Goal: Navigation & Orientation: Find specific page/section

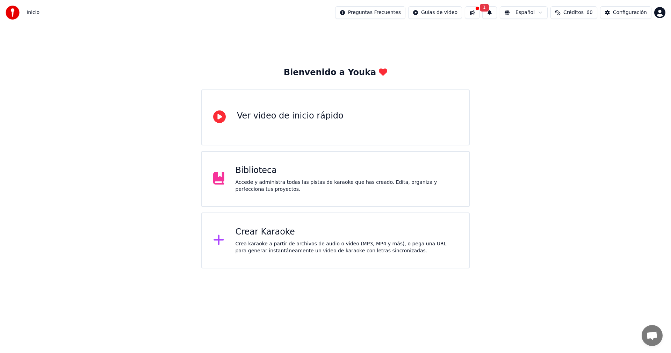
click at [479, 10] on button at bounding box center [472, 12] width 15 height 13
click at [612, 79] on div "Bienvenido a Youka Ver video de inicio rápido Biblioteca Accede y administra to…" at bounding box center [335, 146] width 671 height 243
click at [478, 14] on button at bounding box center [472, 12] width 15 height 13
click at [478, 12] on button at bounding box center [472, 12] width 15 height 13
click at [489, 7] on span "1" at bounding box center [484, 8] width 9 height 8
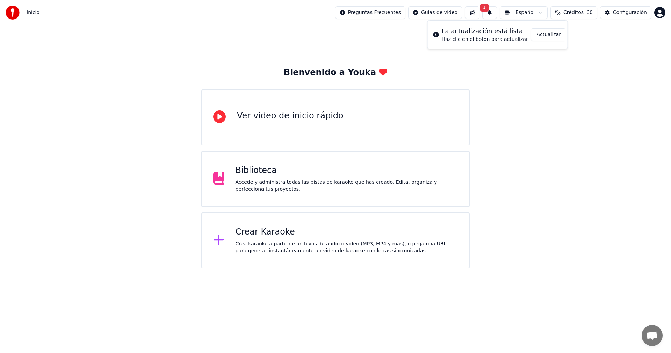
click at [544, 35] on button "Actualizar" at bounding box center [549, 34] width 36 height 13
click at [28, 11] on span "Inicio" at bounding box center [33, 12] width 13 height 7
click at [16, 9] on img at bounding box center [13, 13] width 14 height 14
click at [628, 9] on div "Configuración" at bounding box center [630, 12] width 34 height 7
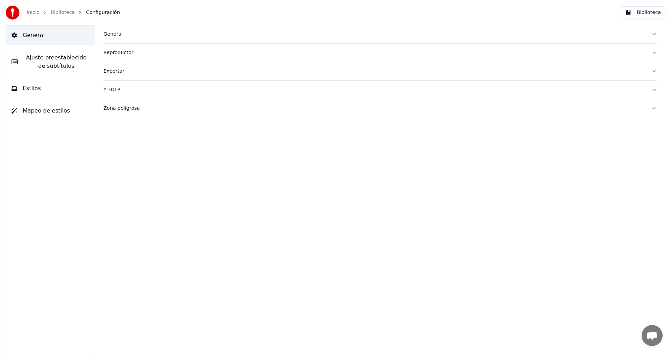
click at [37, 11] on link "Inicio" at bounding box center [33, 12] width 13 height 7
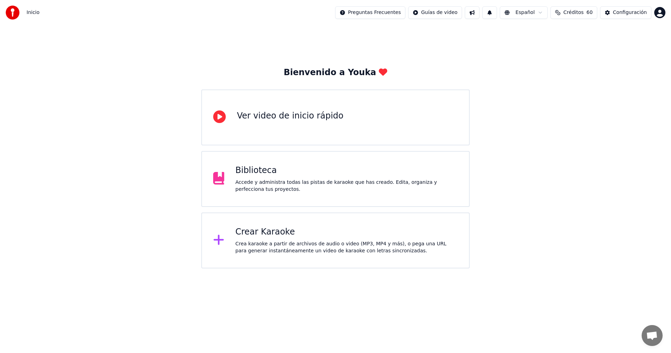
click at [658, 12] on html "Inicio Preguntas Frecuentes Guías de video Español Créditos 60 Configuración Bi…" at bounding box center [335, 134] width 671 height 268
click at [612, 42] on span "Facturación" at bounding box center [616, 45] width 28 height 7
click at [216, 129] on div "Ver video de inicio rápido" at bounding box center [335, 117] width 268 height 56
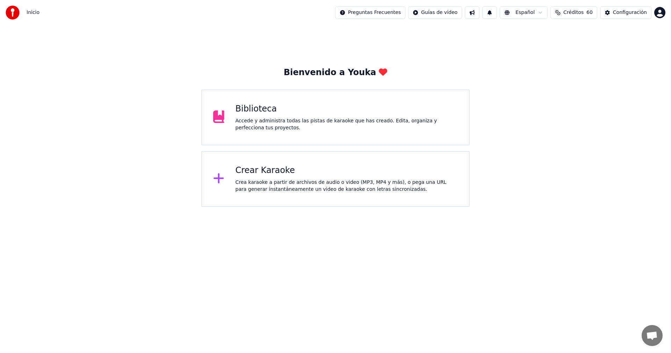
click at [259, 123] on div "Accede y administra todas las pistas de karaoke que has creado. Edita, organiza…" at bounding box center [346, 124] width 222 height 14
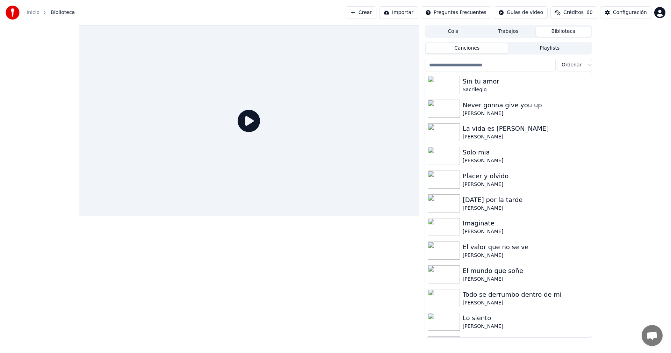
click at [32, 10] on link "Inicio" at bounding box center [33, 12] width 13 height 7
